Goal: Task Accomplishment & Management: Complete application form

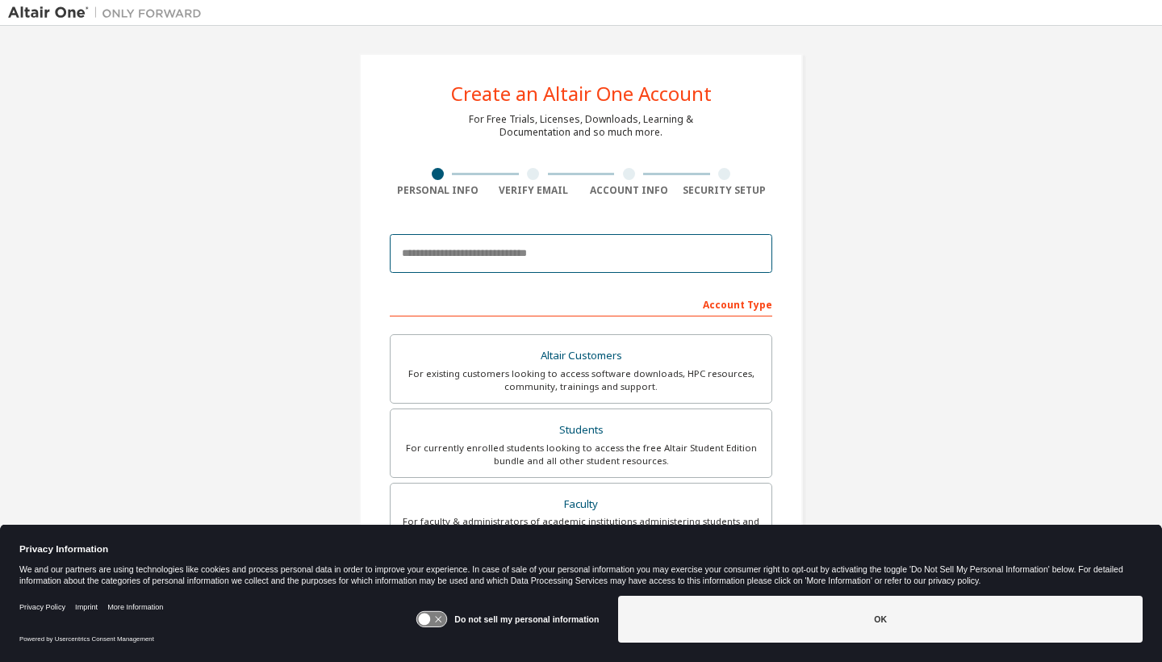
click at [562, 250] on input "email" at bounding box center [581, 253] width 383 height 39
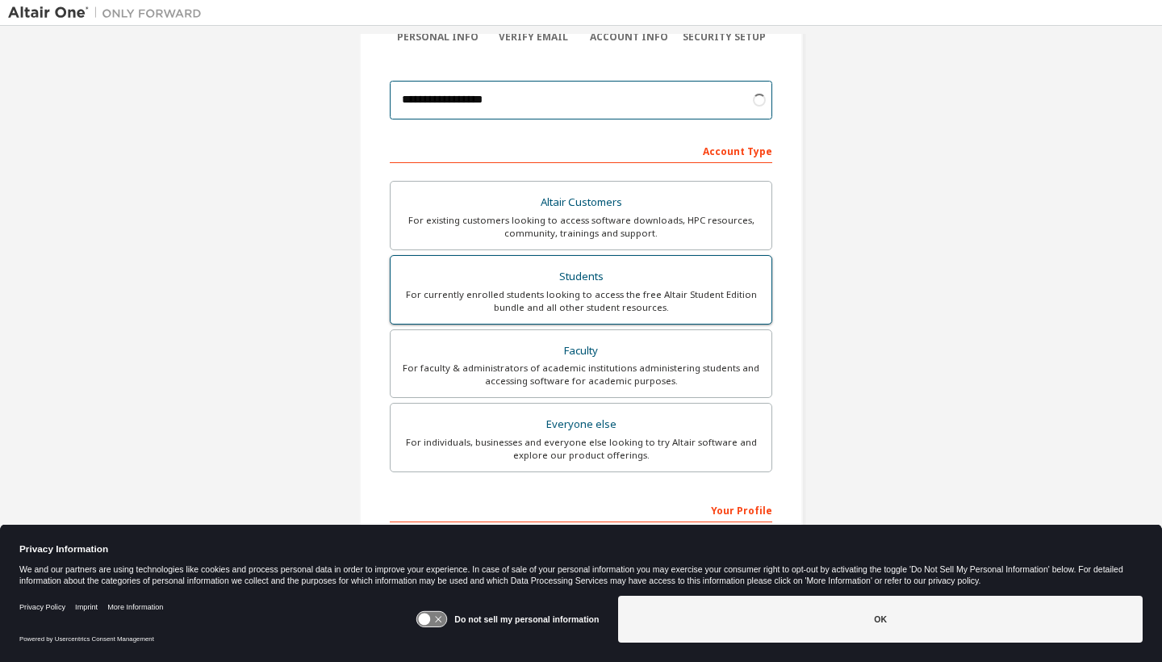
type input "**********"
click at [710, 270] on div "Students" at bounding box center [581, 277] width 362 height 23
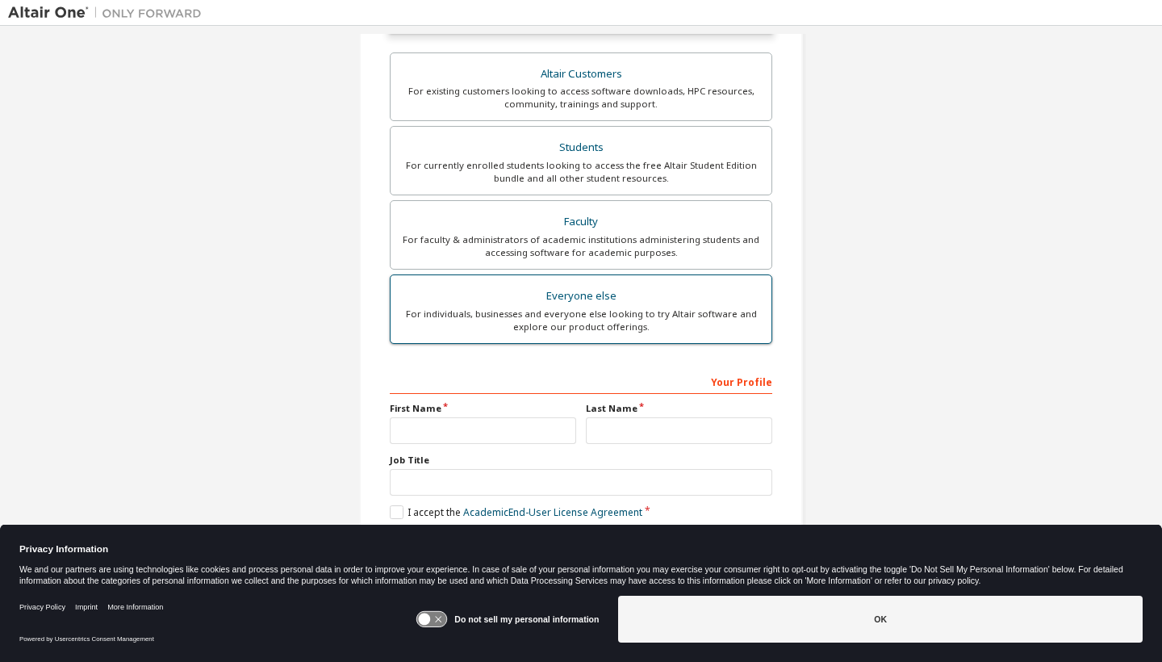
scroll to position [328, 0]
click at [797, 652] on div "Privacy Policy Imprint More Information Powered by Usercentrics Consent Managem…" at bounding box center [581, 625] width 1162 height 73
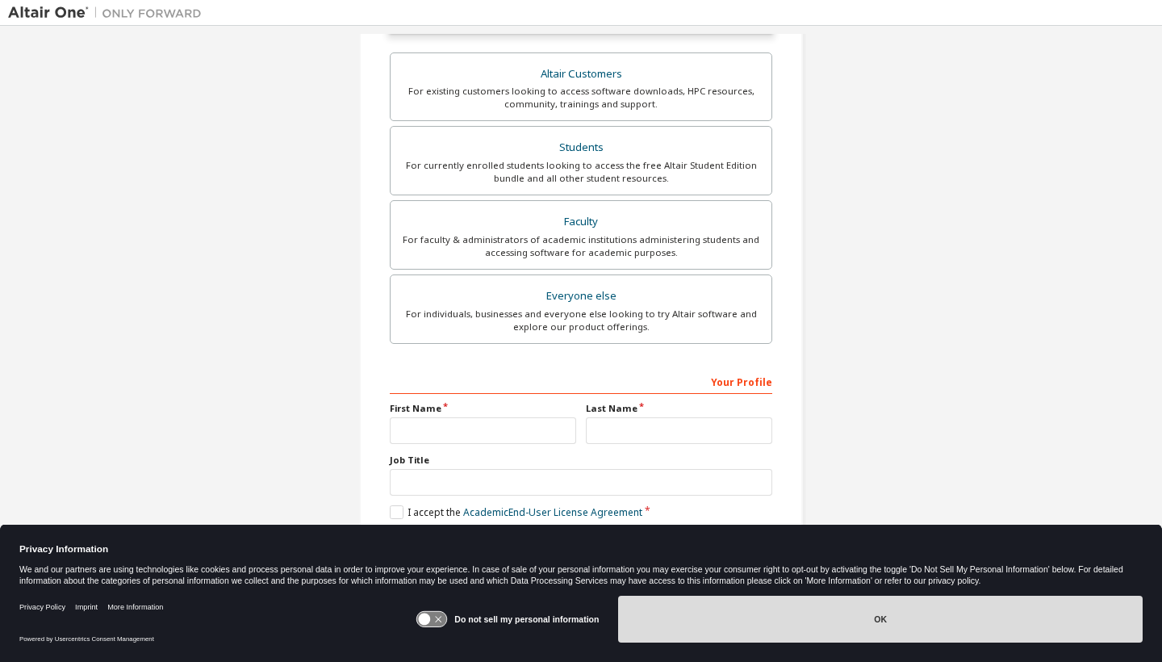
click at [797, 618] on button "OK" at bounding box center [880, 619] width 525 height 47
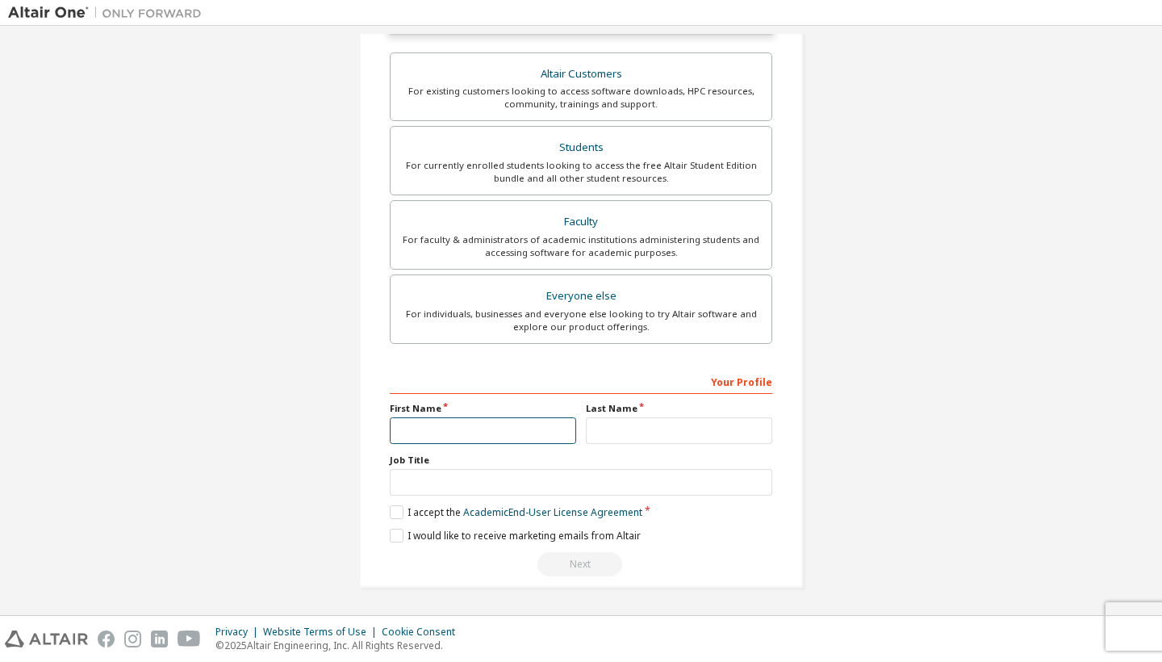
click at [551, 418] on input "text" at bounding box center [483, 430] width 186 height 27
type input "*****"
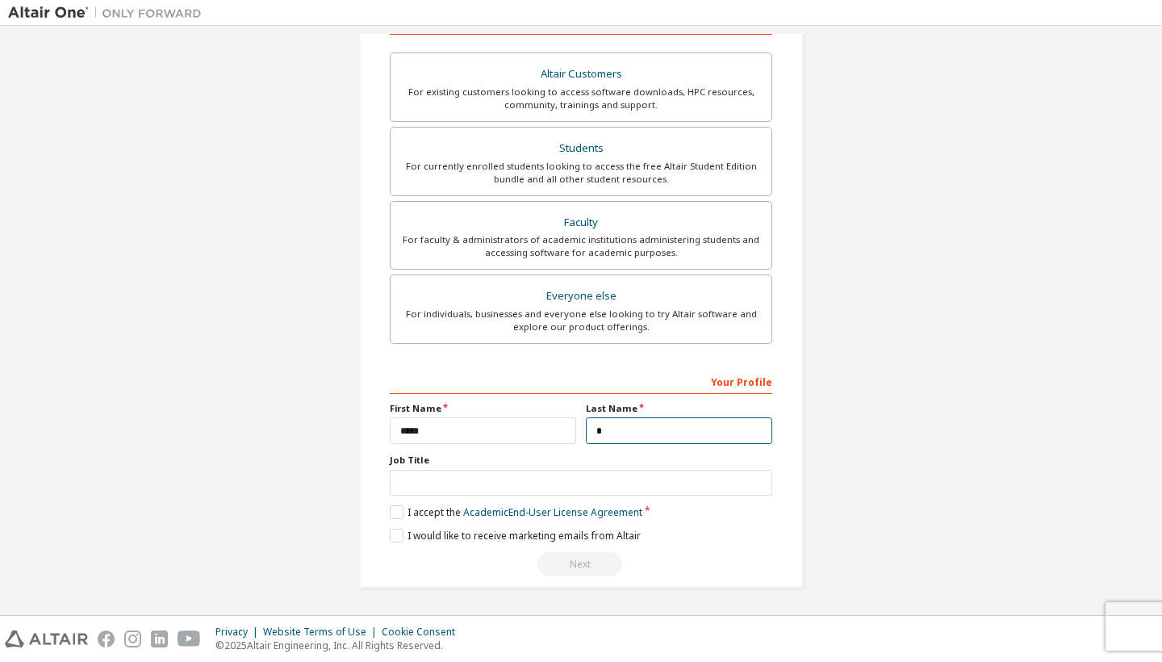
scroll to position [283, 0]
type input "*****"
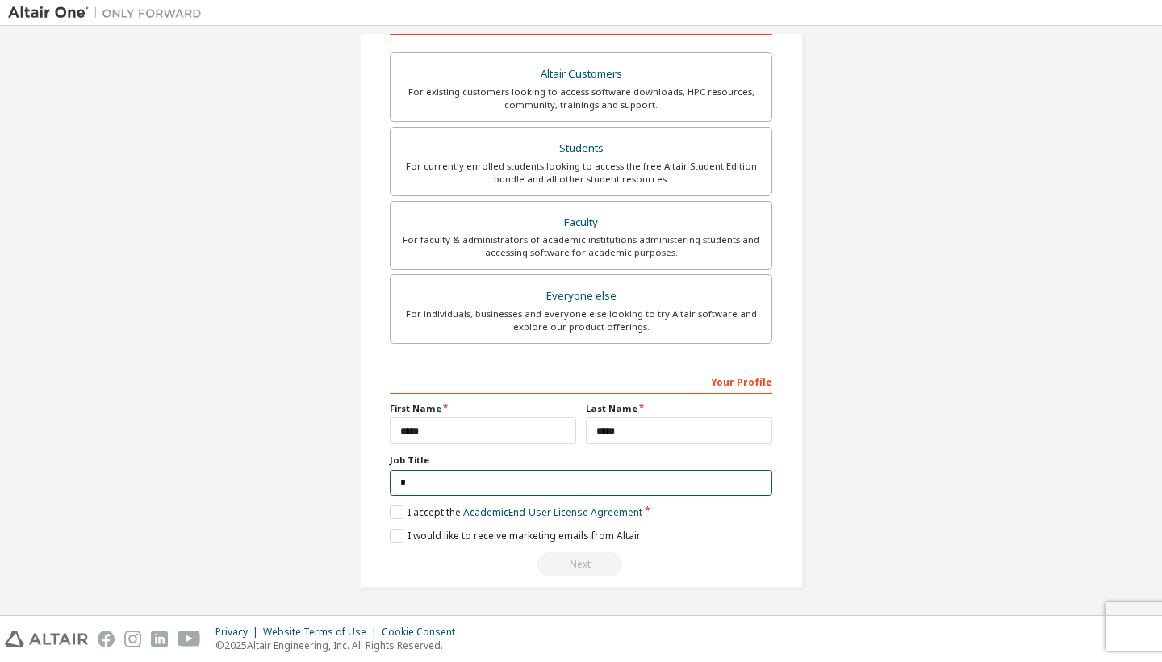
scroll to position [280, 0]
type input "*******"
click at [507, 512] on link "Academic End-User License Agreement" at bounding box center [552, 514] width 179 height 14
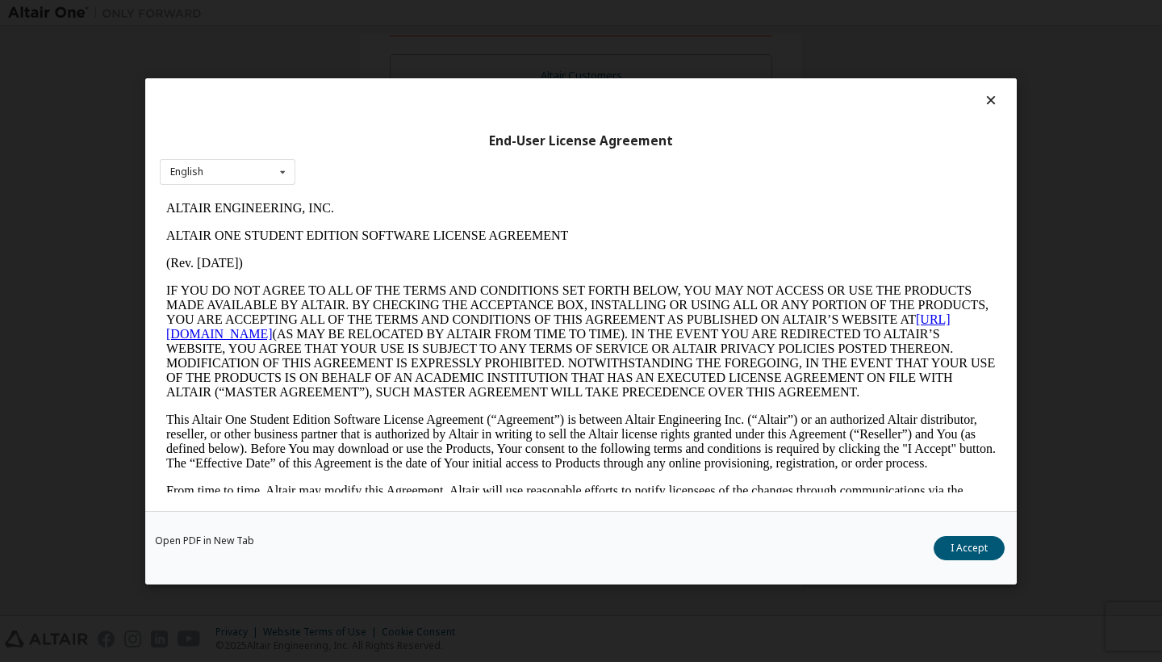
scroll to position [0, 0]
click at [983, 100] on icon at bounding box center [991, 100] width 17 height 15
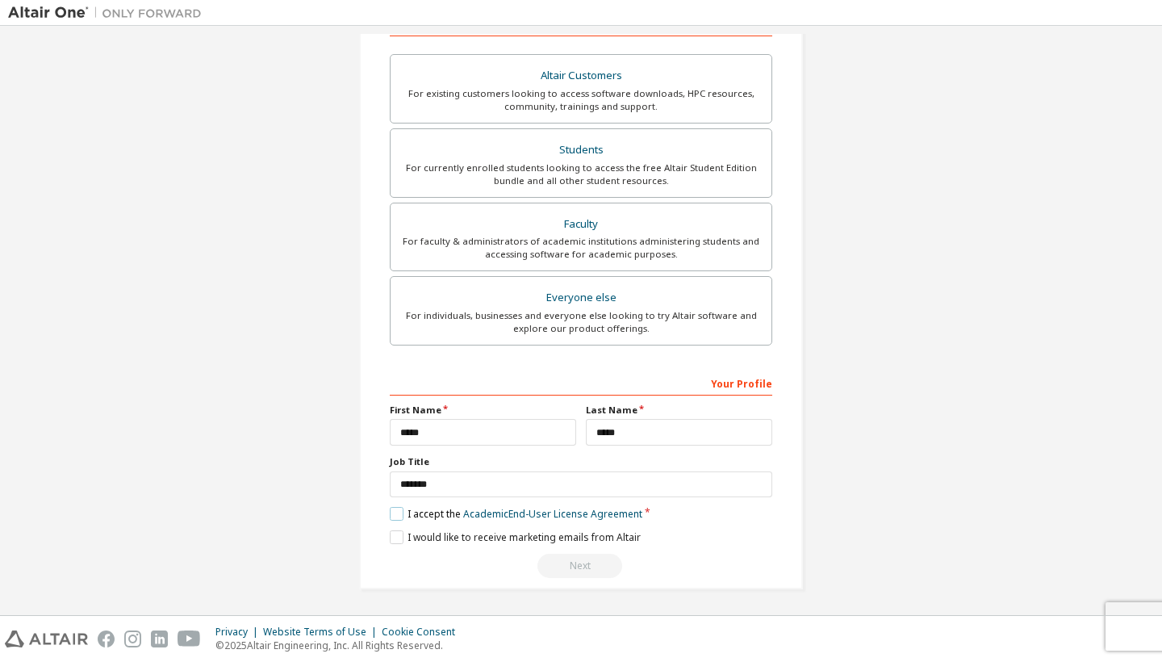
click at [400, 512] on label "I accept the Academic End-User License Agreement" at bounding box center [516, 514] width 253 height 14
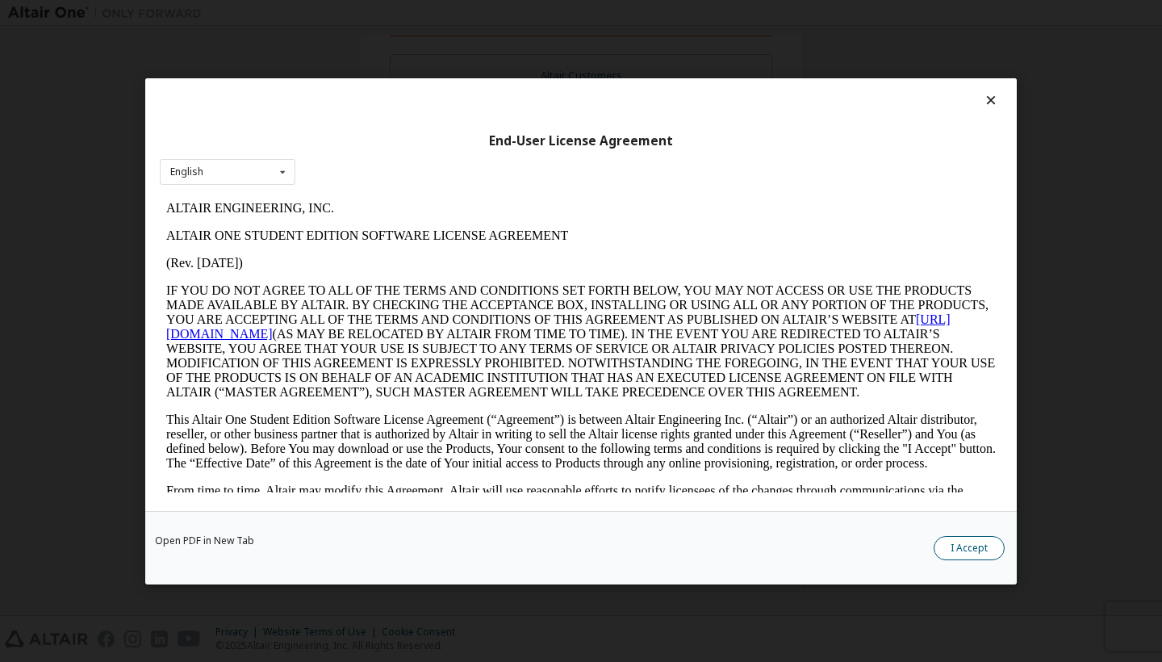
click at [943, 543] on button "I Accept" at bounding box center [969, 548] width 71 height 24
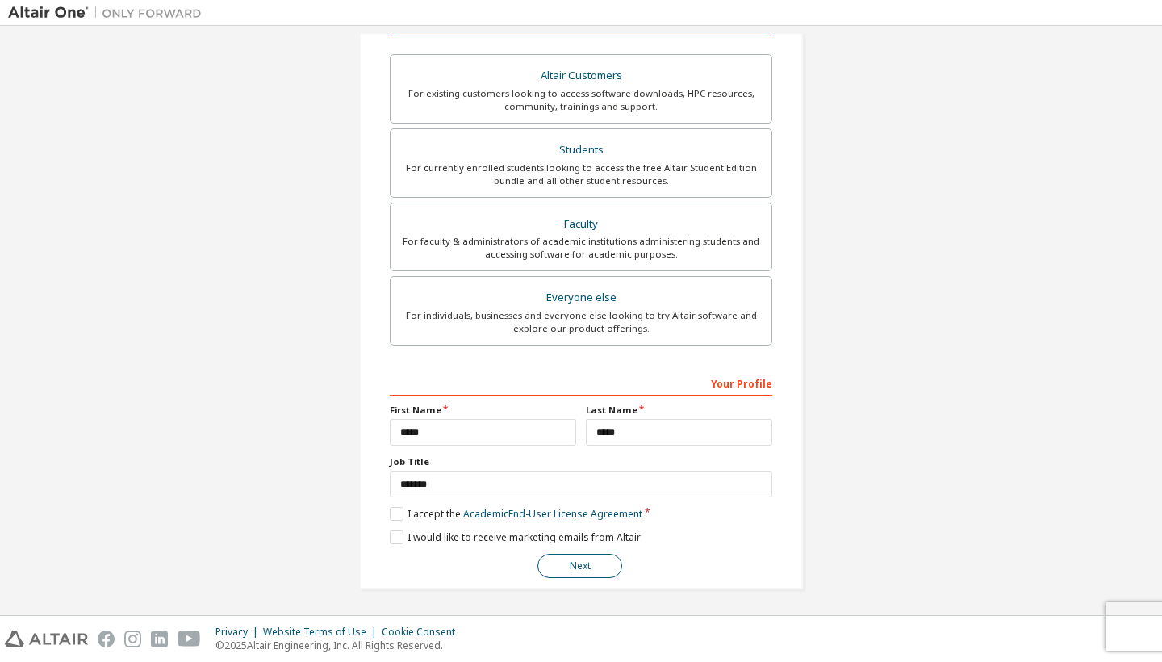
click at [596, 564] on button "Next" at bounding box center [580, 566] width 85 height 24
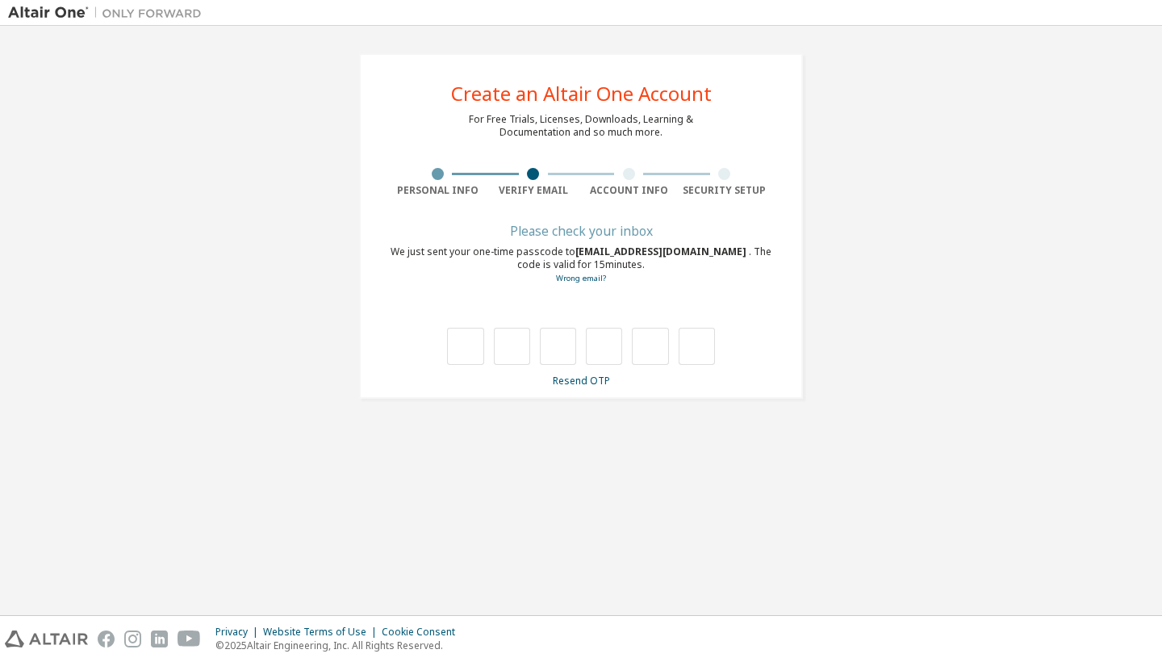
type input "*"
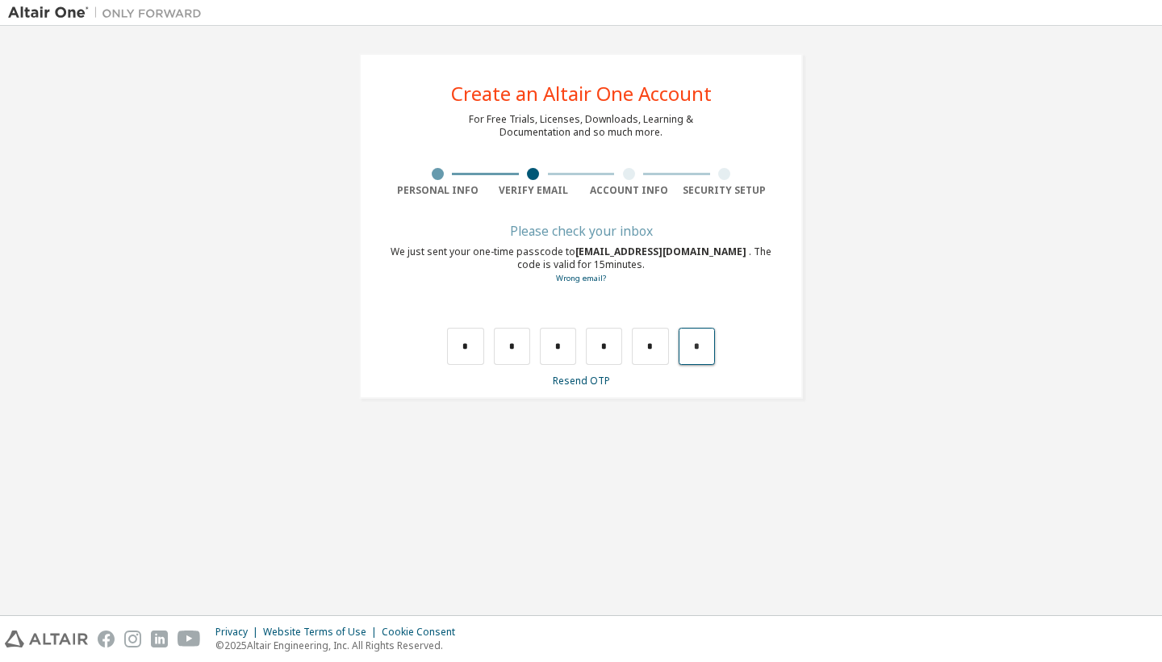
type input "*"
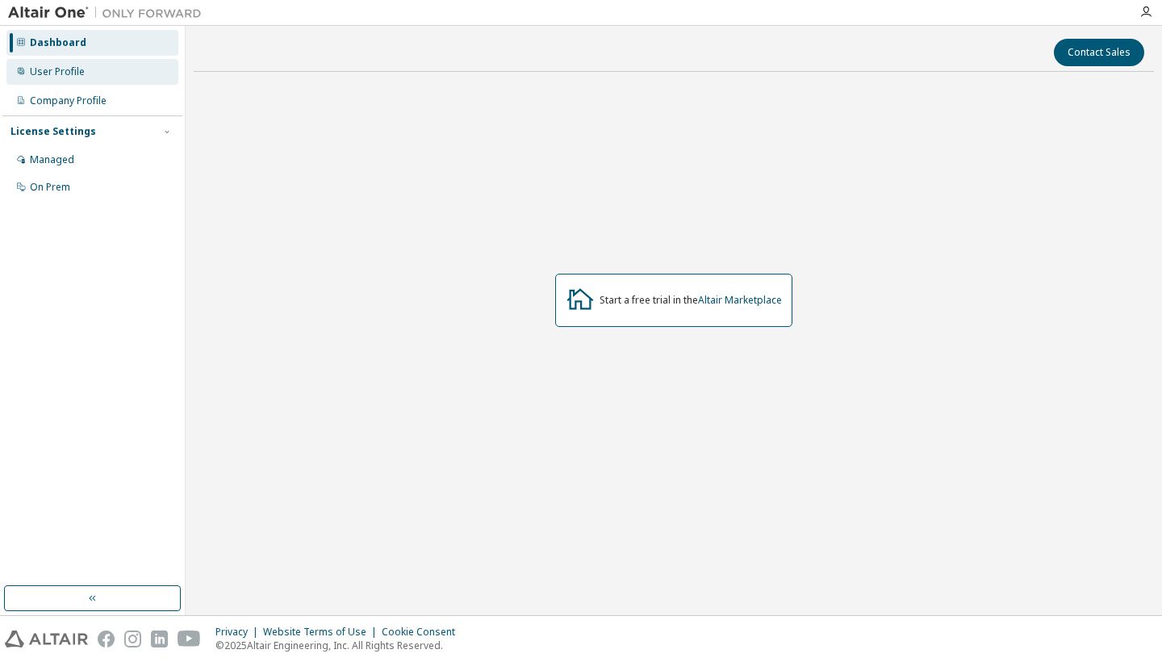
click at [77, 71] on div "User Profile" at bounding box center [57, 71] width 55 height 13
click at [105, 69] on div "User Profile" at bounding box center [92, 72] width 172 height 26
